Goal: Use online tool/utility: Utilize a website feature to perform a specific function

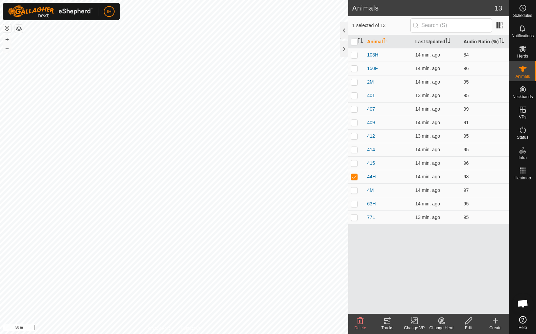
click at [387, 323] on icon at bounding box center [387, 320] width 6 height 5
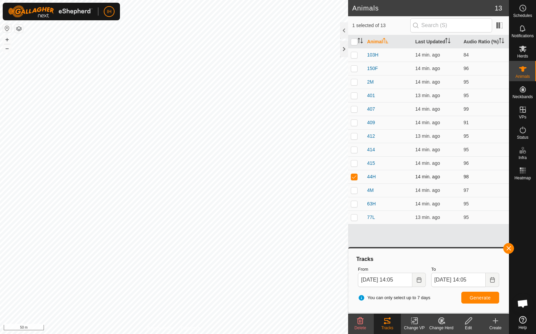
click at [356, 179] on p-checkbox at bounding box center [354, 176] width 7 height 5
checkbox input "false"
click at [355, 82] on p-checkbox at bounding box center [354, 81] width 7 height 5
checkbox input "true"
drag, startPoint x: 354, startPoint y: 190, endPoint x: 360, endPoint y: 209, distance: 20.0
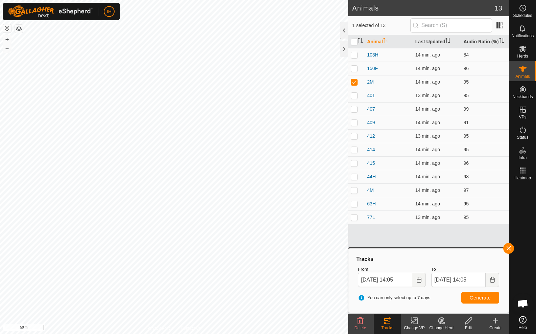
click at [354, 190] on p-checkbox at bounding box center [354, 189] width 7 height 5
checkbox input "true"
click at [482, 298] on span "Generate" at bounding box center [480, 297] width 21 height 5
click at [473, 42] on th "Audio Ratio (%)" at bounding box center [485, 41] width 48 height 13
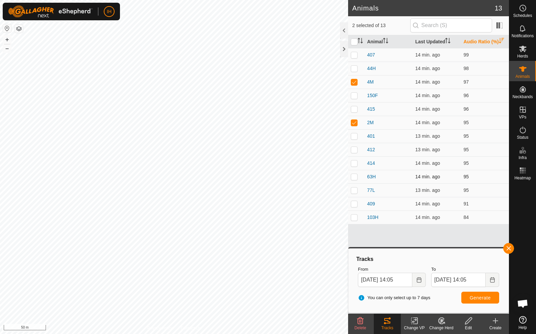
click at [356, 190] on p-checkbox at bounding box center [354, 189] width 7 height 5
checkbox input "true"
drag, startPoint x: 354, startPoint y: 125, endPoint x: 355, endPoint y: 101, distance: 24.4
click at [354, 125] on td at bounding box center [356, 123] width 16 height 14
checkbox input "false"
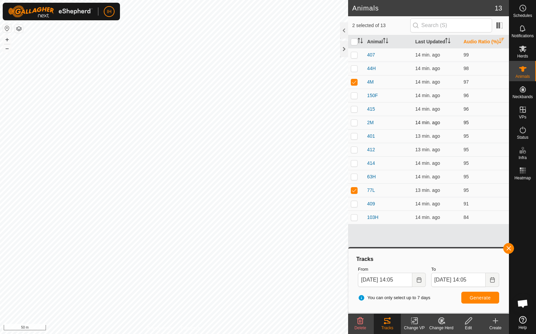
drag, startPoint x: 353, startPoint y: 83, endPoint x: 373, endPoint y: 118, distance: 40.3
click at [353, 83] on p-checkbox at bounding box center [354, 81] width 7 height 5
checkbox input "false"
click at [475, 298] on span "Generate" at bounding box center [480, 297] width 21 height 5
